Goal: Find specific page/section

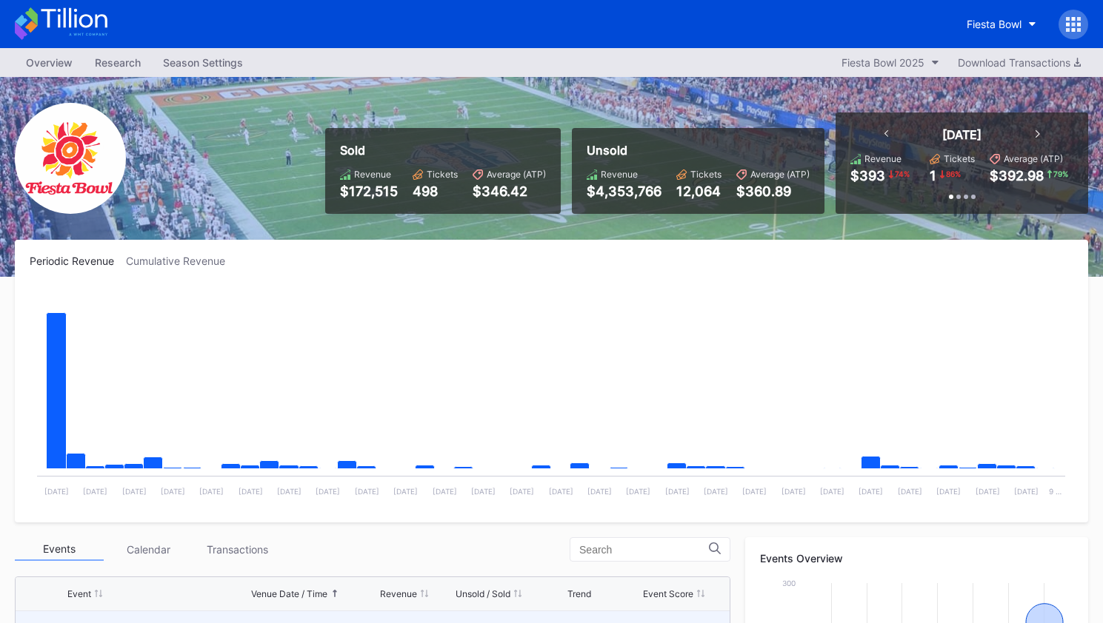
scroll to position [164, 0]
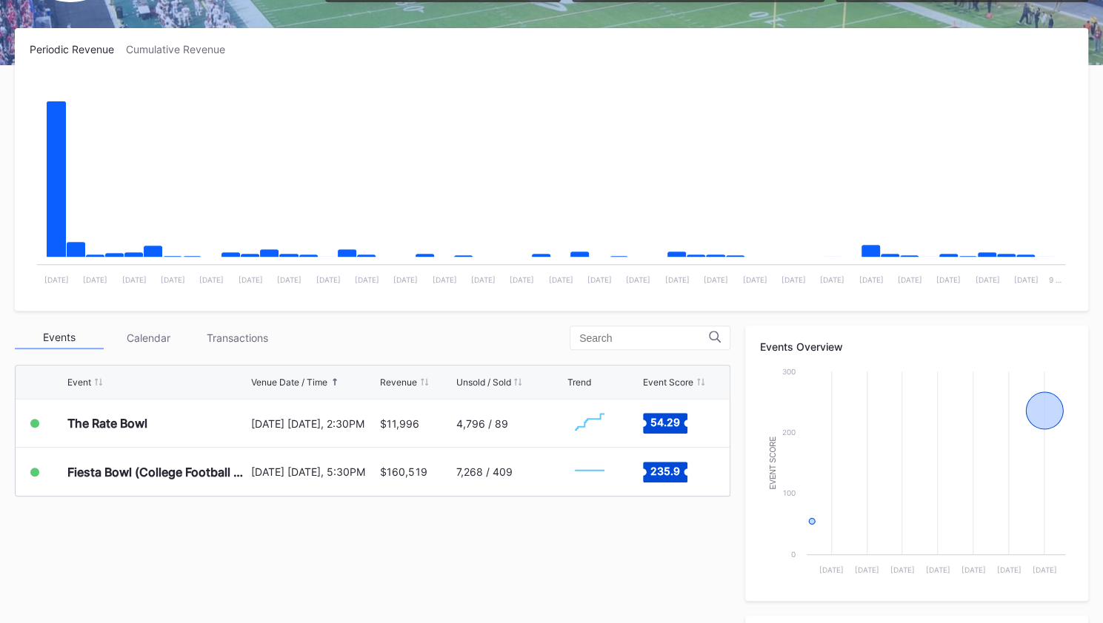
scroll to position [195, 0]
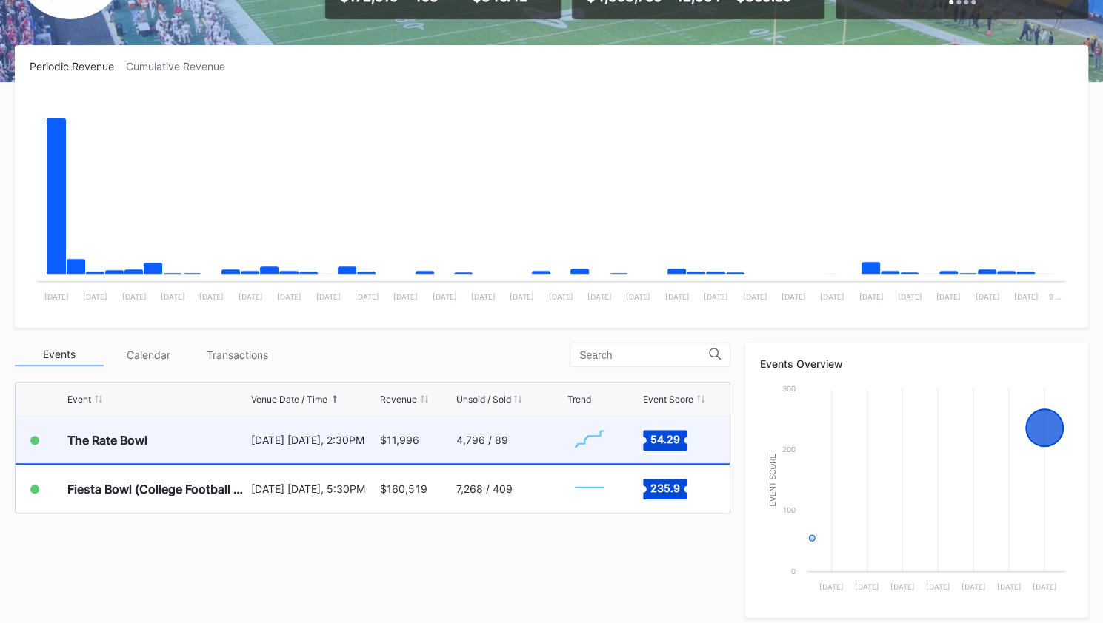
click at [509, 440] on div "4,796 / 89" at bounding box center [509, 440] width 108 height 47
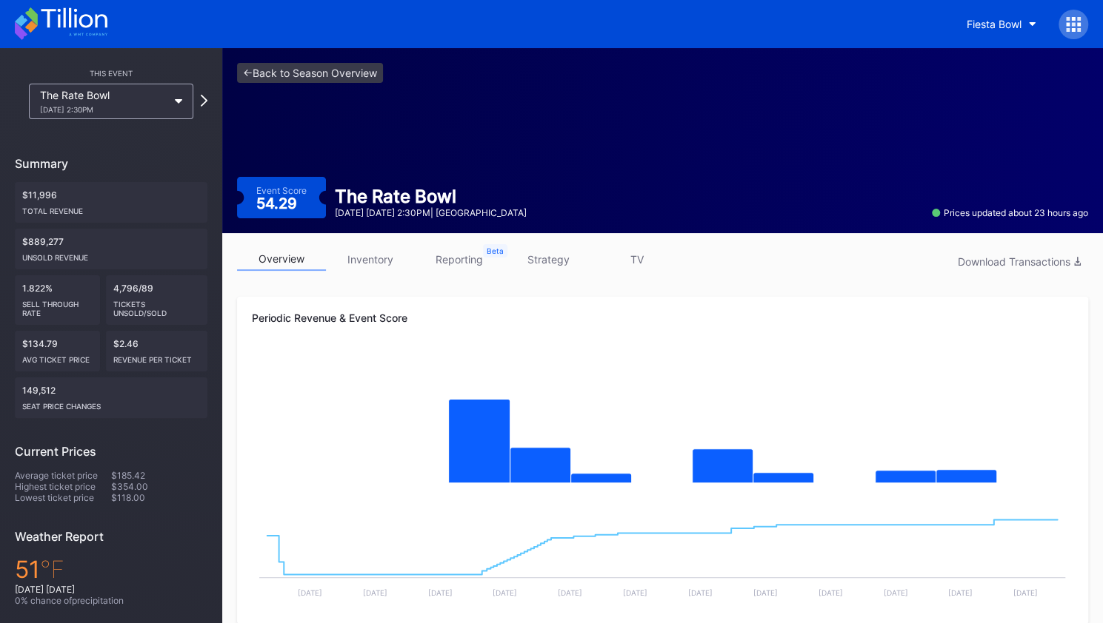
click at [77, 16] on icon at bounding box center [61, 23] width 93 height 33
